Goal: Find specific page/section: Find specific page/section

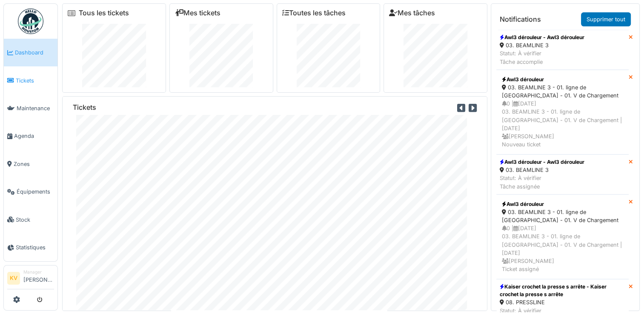
click at [25, 80] on span "Tickets" at bounding box center [35, 81] width 38 height 8
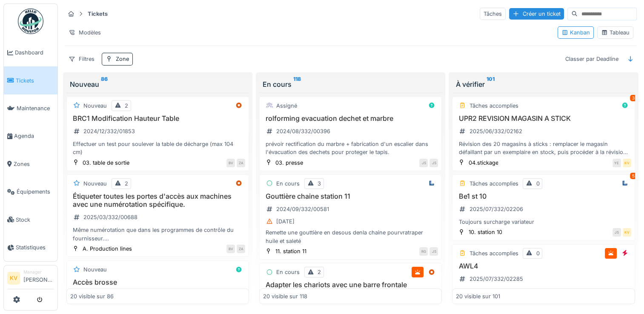
click at [611, 32] on div "Tableau" at bounding box center [615, 33] width 29 height 8
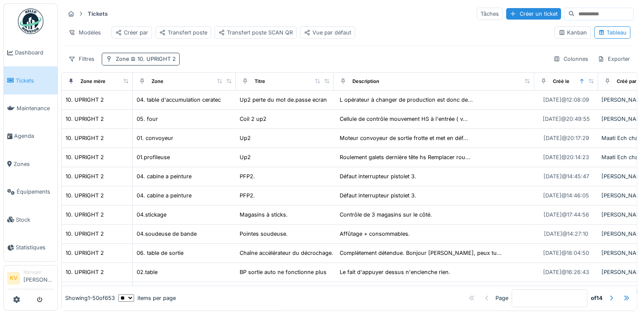
click at [157, 65] on div "Zone 10. UPRIGHT 2" at bounding box center [141, 59] width 78 height 12
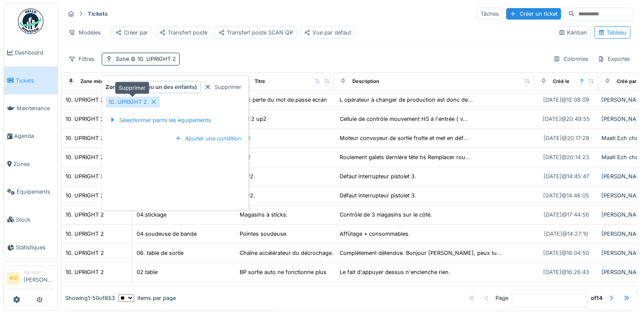
click at [154, 103] on icon at bounding box center [153, 102] width 7 height 6
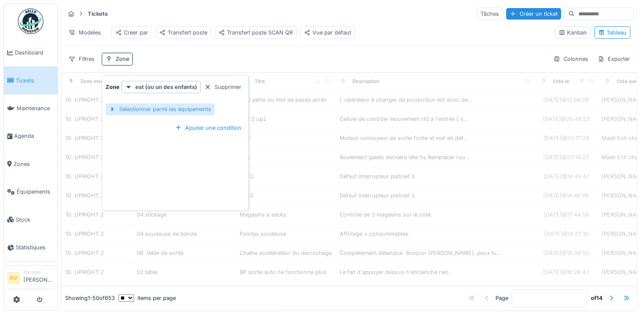
click at [154, 107] on div "Sélectionner parmi les équipements" at bounding box center [160, 110] width 109 height 12
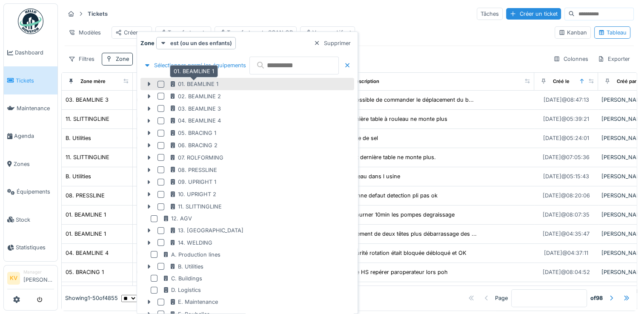
click at [193, 83] on div "01. BEAMLINE 1" at bounding box center [194, 84] width 49 height 8
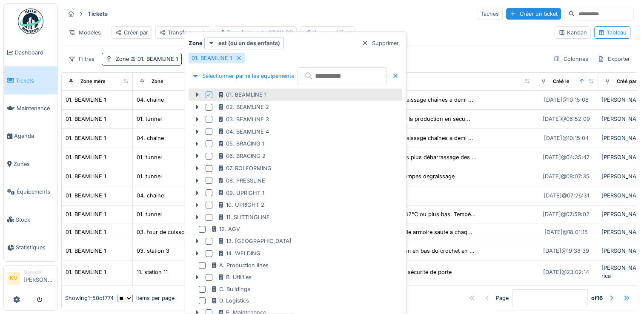
click at [399, 8] on div "Tickets Tâches Créer un ticket" at bounding box center [349, 14] width 569 height 14
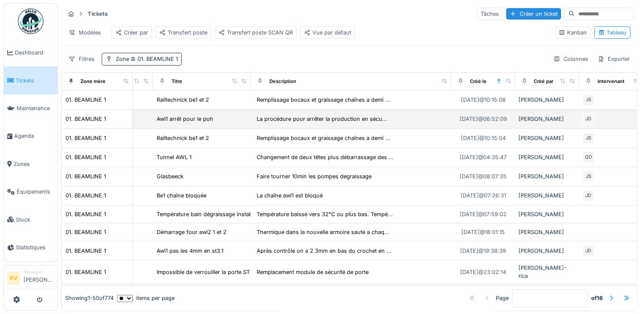
scroll to position [0, 83]
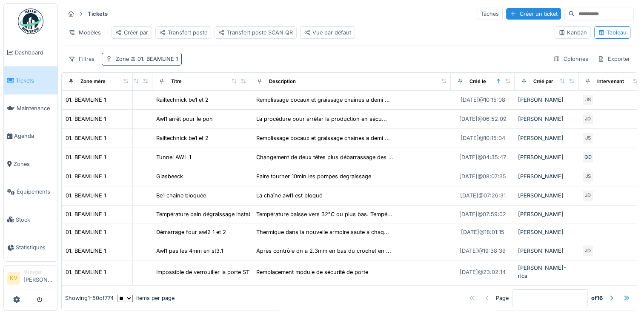
click at [153, 62] on span "01. BEAMLINE 1" at bounding box center [153, 59] width 49 height 6
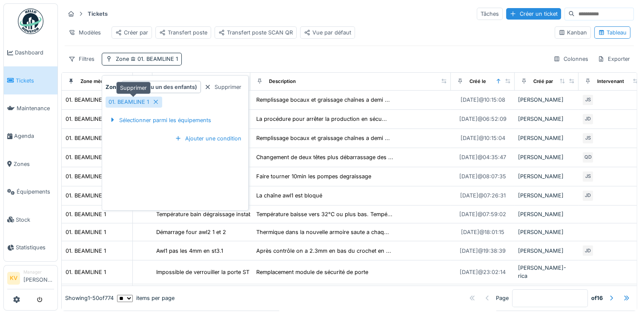
click at [156, 99] on icon at bounding box center [155, 102] width 7 height 6
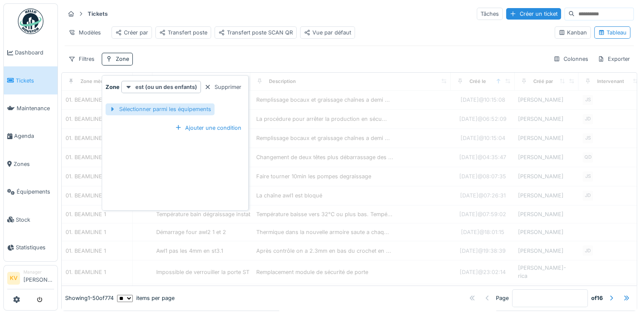
click at [152, 112] on div "Sélectionner parmi les équipements" at bounding box center [160, 110] width 109 height 12
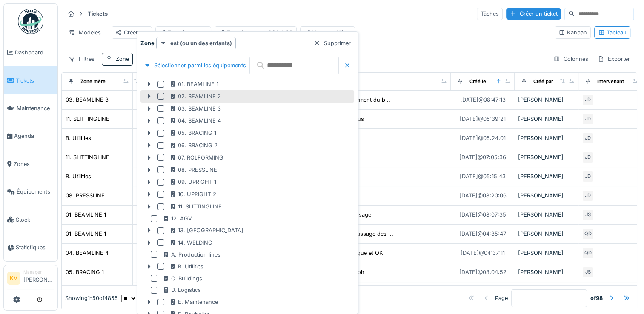
click at [167, 96] on div at bounding box center [163, 96] width 10 height 7
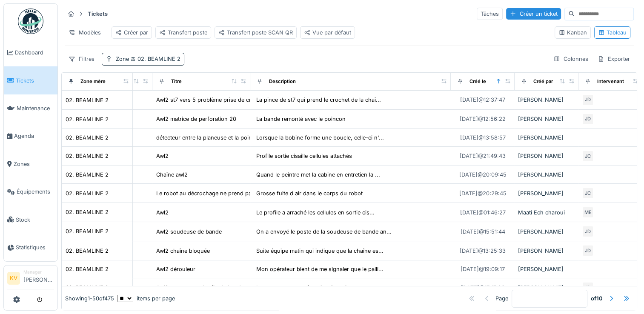
click at [330, 13] on div "Tickets Tâches Créer un ticket" at bounding box center [349, 14] width 569 height 14
click at [153, 62] on span "02. BEAMLINE 2" at bounding box center [155, 59] width 52 height 6
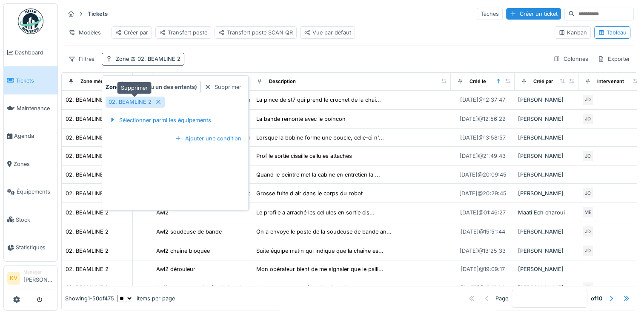
click at [157, 103] on icon at bounding box center [158, 102] width 7 height 6
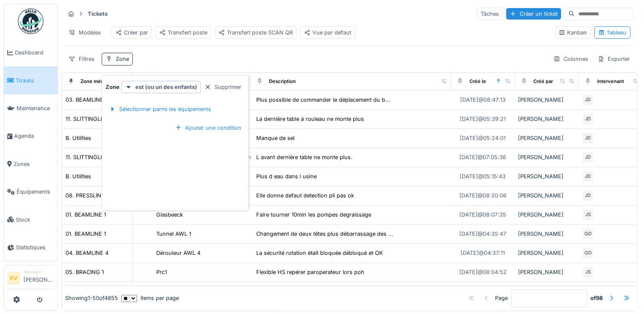
scroll to position [285, 83]
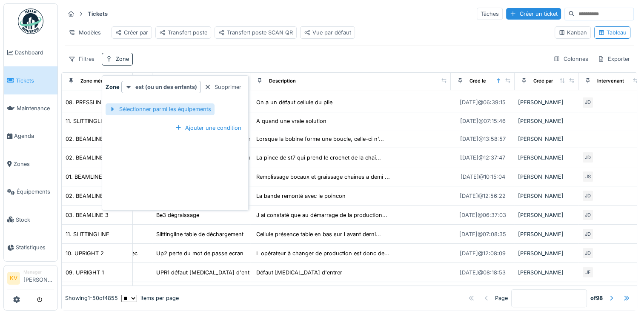
click at [173, 110] on div "Sélectionner parmi les équipements" at bounding box center [160, 110] width 109 height 12
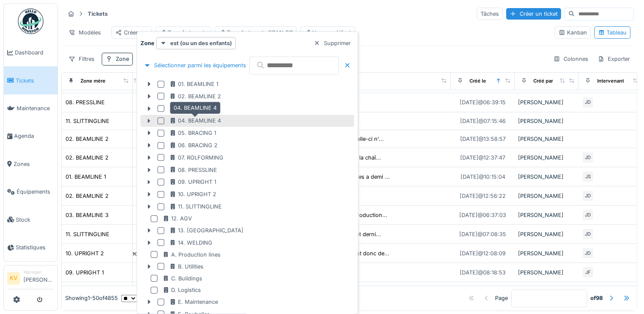
click at [181, 120] on div "04. BEAMLINE 4" at bounding box center [196, 121] width 52 height 8
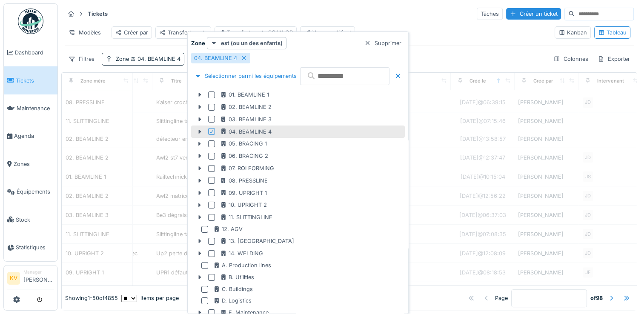
click at [354, 8] on div "Tickets Tâches Créer un ticket" at bounding box center [349, 14] width 569 height 14
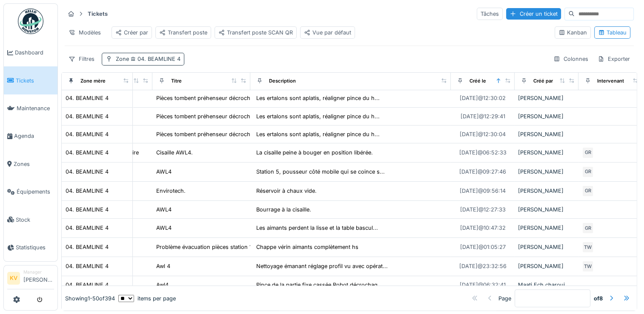
click at [165, 62] on span "04. BEAMLINE 4" at bounding box center [155, 59] width 52 height 6
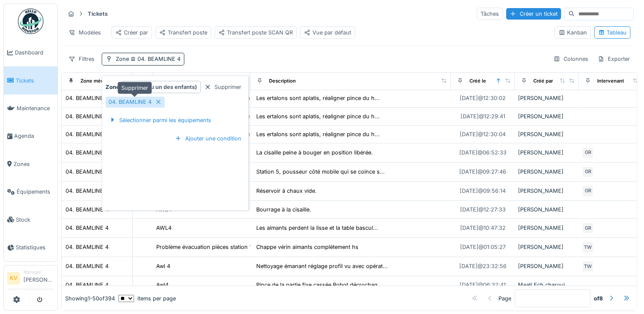
click at [158, 101] on icon at bounding box center [158, 102] width 4 height 4
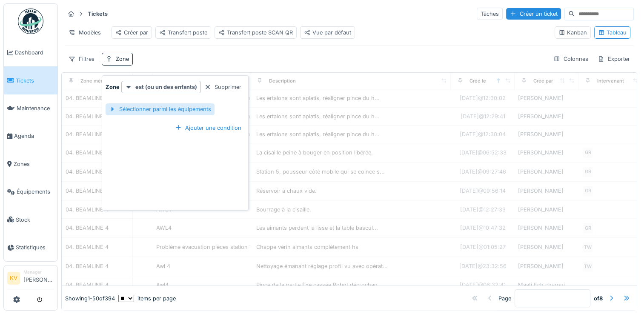
click at [161, 109] on div "Sélectionner parmi les équipements" at bounding box center [160, 110] width 109 height 12
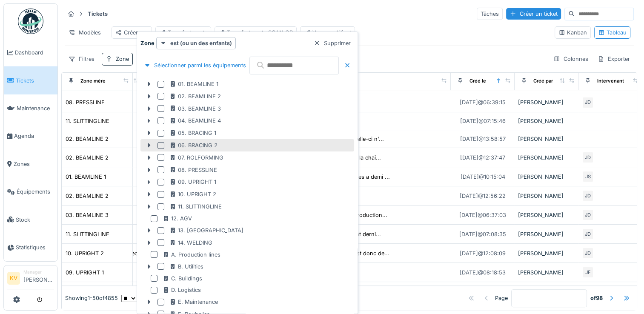
click at [158, 144] on div at bounding box center [161, 145] width 7 height 7
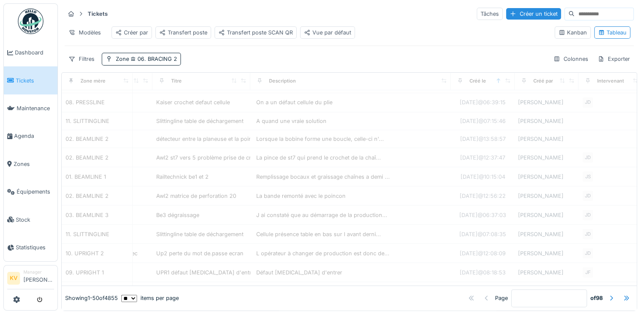
click at [361, 8] on div "Tickets Tâches Créer un ticket" at bounding box center [349, 14] width 569 height 14
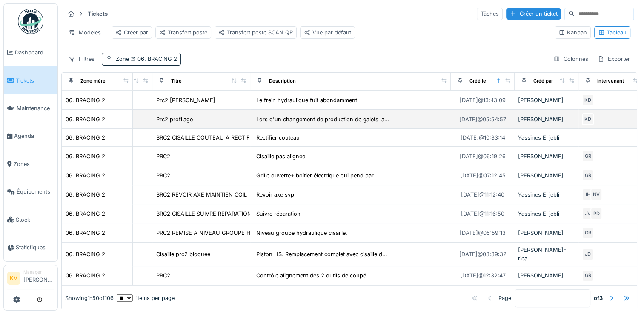
scroll to position [136, 83]
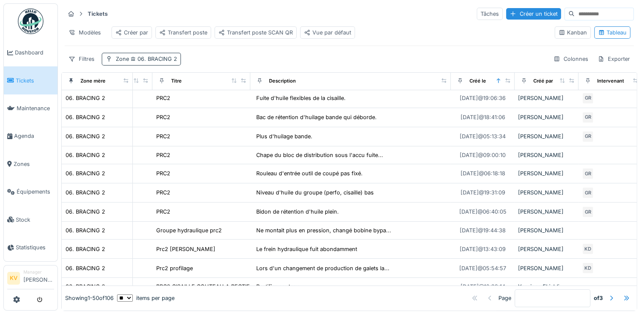
click at [155, 62] on span "06. BRACING 2" at bounding box center [153, 59] width 48 height 6
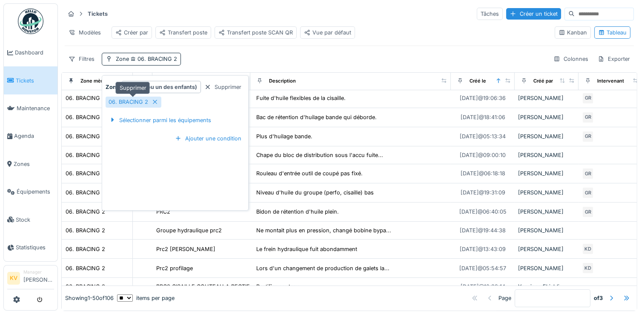
click at [153, 101] on icon at bounding box center [155, 102] width 4 height 4
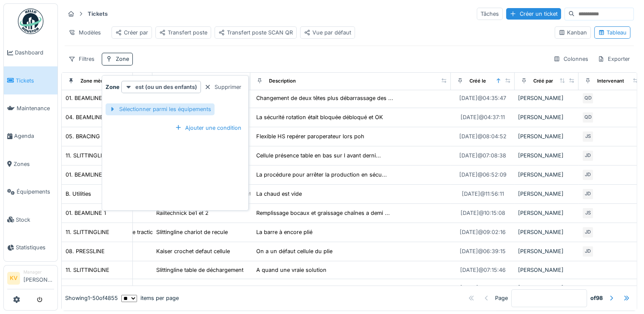
click at [180, 107] on div "Sélectionner parmi les équipements" at bounding box center [160, 110] width 109 height 12
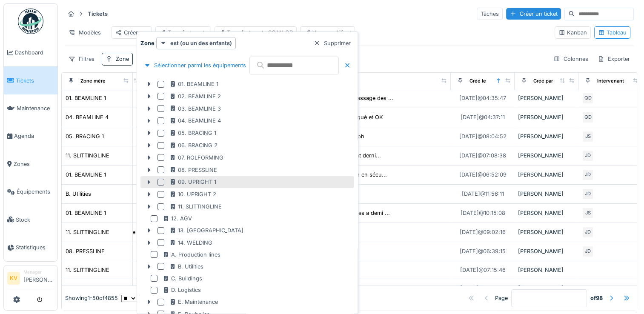
click at [161, 181] on div at bounding box center [161, 182] width 7 height 7
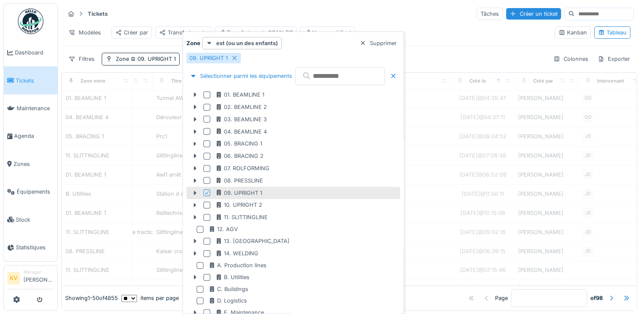
click at [377, 19] on div "Tickets Tâches Créer un ticket" at bounding box center [349, 14] width 569 height 14
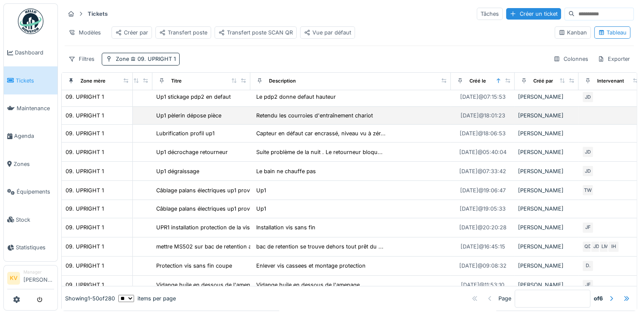
scroll to position [0, 83]
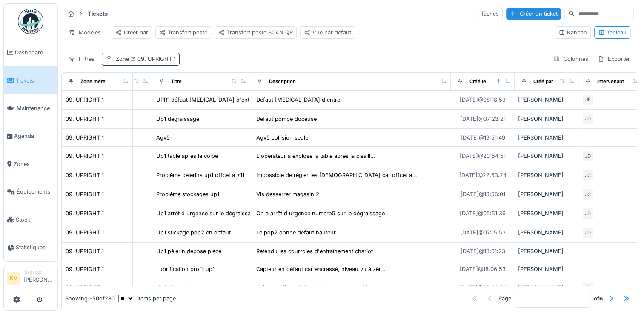
click at [151, 62] on span "09. UPRIGHT 1" at bounding box center [152, 59] width 47 height 6
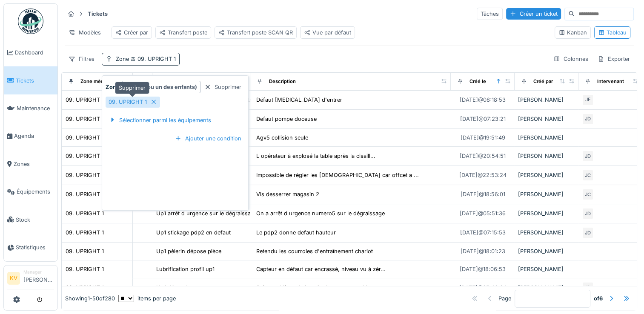
click at [152, 103] on icon at bounding box center [153, 102] width 7 height 6
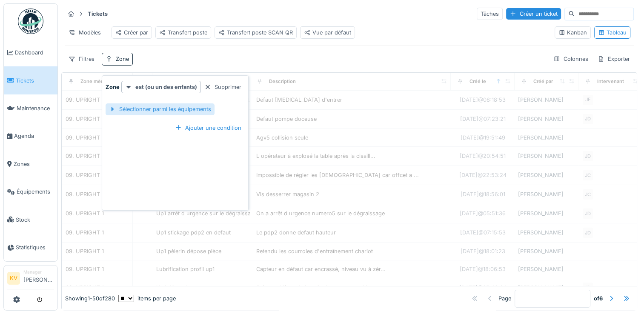
click at [165, 112] on div "Sélectionner parmi les équipements" at bounding box center [160, 110] width 109 height 12
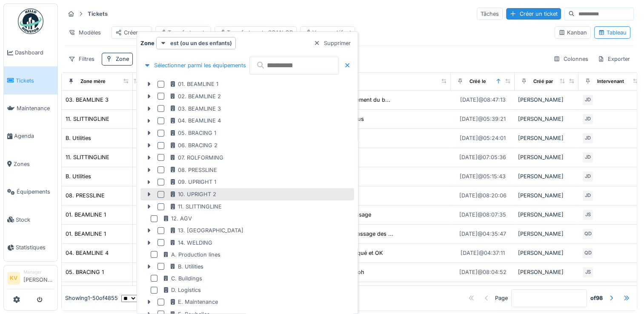
click at [158, 193] on div at bounding box center [161, 194] width 7 height 7
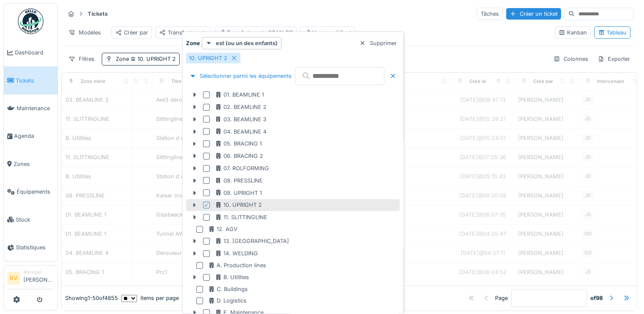
click at [359, 16] on div "Tickets Tâches Créer un ticket" at bounding box center [349, 14] width 569 height 14
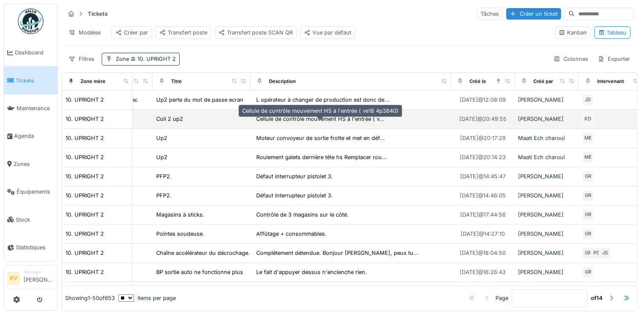
click at [288, 123] on div "Cellule de contrôle mouvement HS à l'entrée ( v..." at bounding box center [320, 119] width 128 height 8
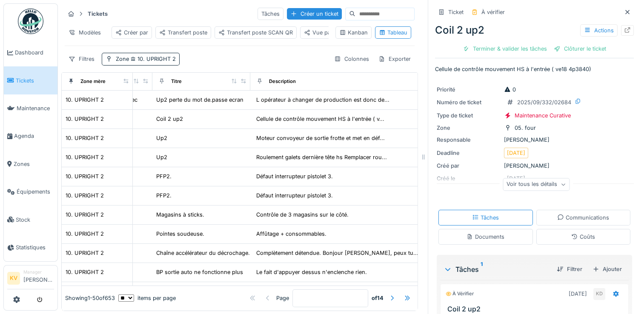
scroll to position [119, 0]
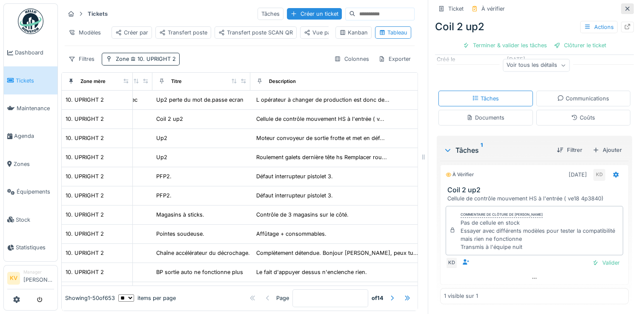
click at [624, 11] on div at bounding box center [627, 9] width 7 height 8
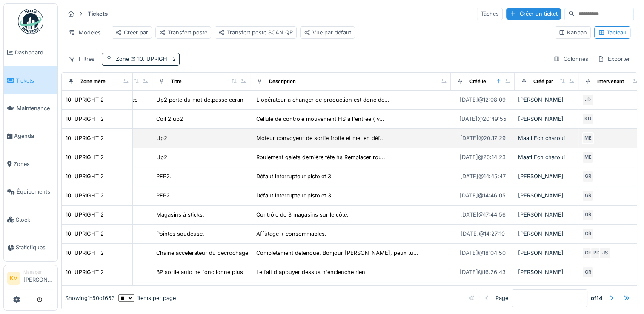
drag, startPoint x: 612, startPoint y: 11, endPoint x: 385, endPoint y: 137, distance: 259.7
click at [385, 137] on div "Tickets Tâches Créer un ticket Modèles Créer par Transfert poste Transfert post…" at bounding box center [349, 157] width 576 height 308
